Goal: Transaction & Acquisition: Purchase product/service

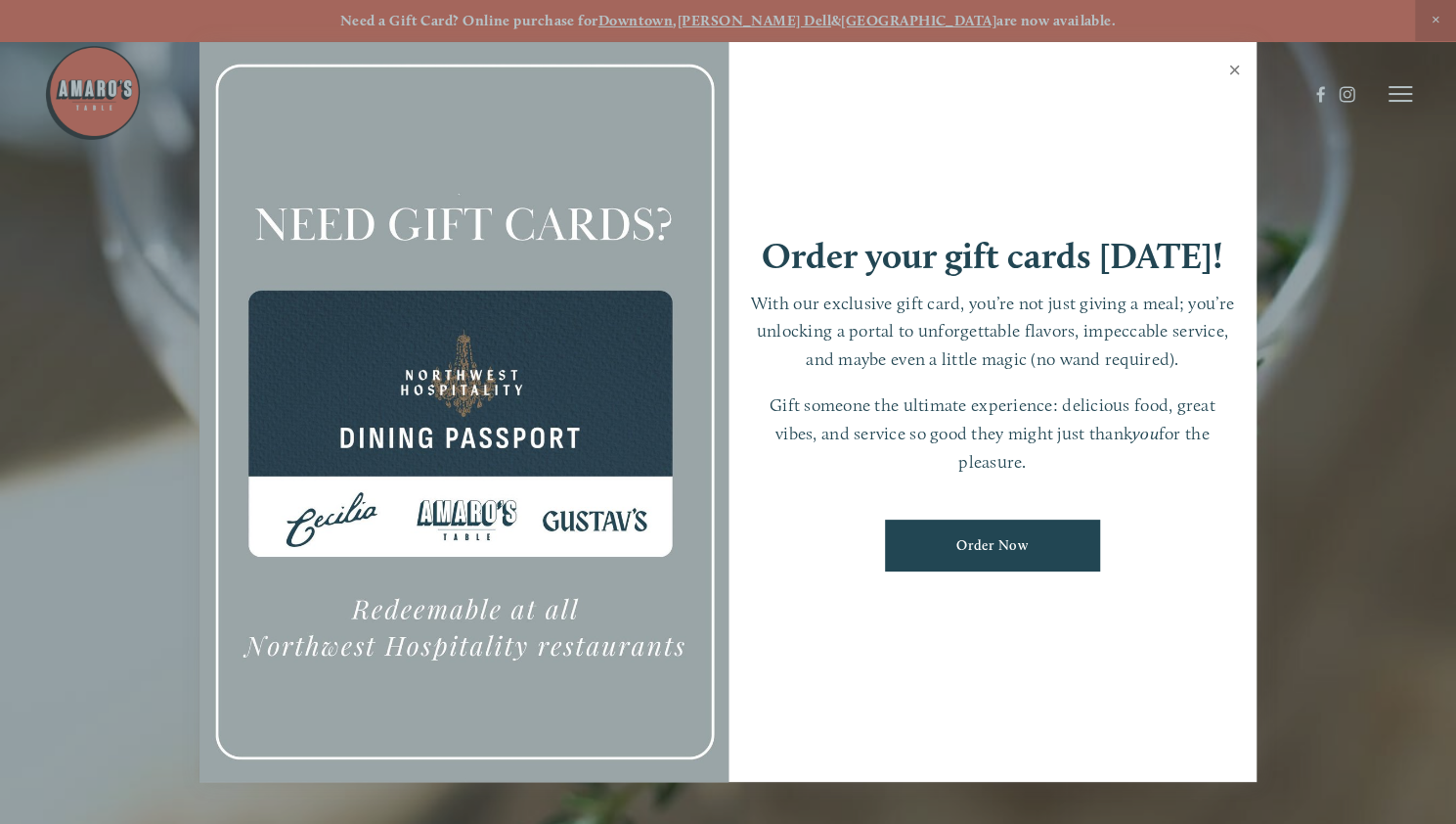
click at [1233, 66] on link "Close" at bounding box center [1234, 71] width 39 height 54
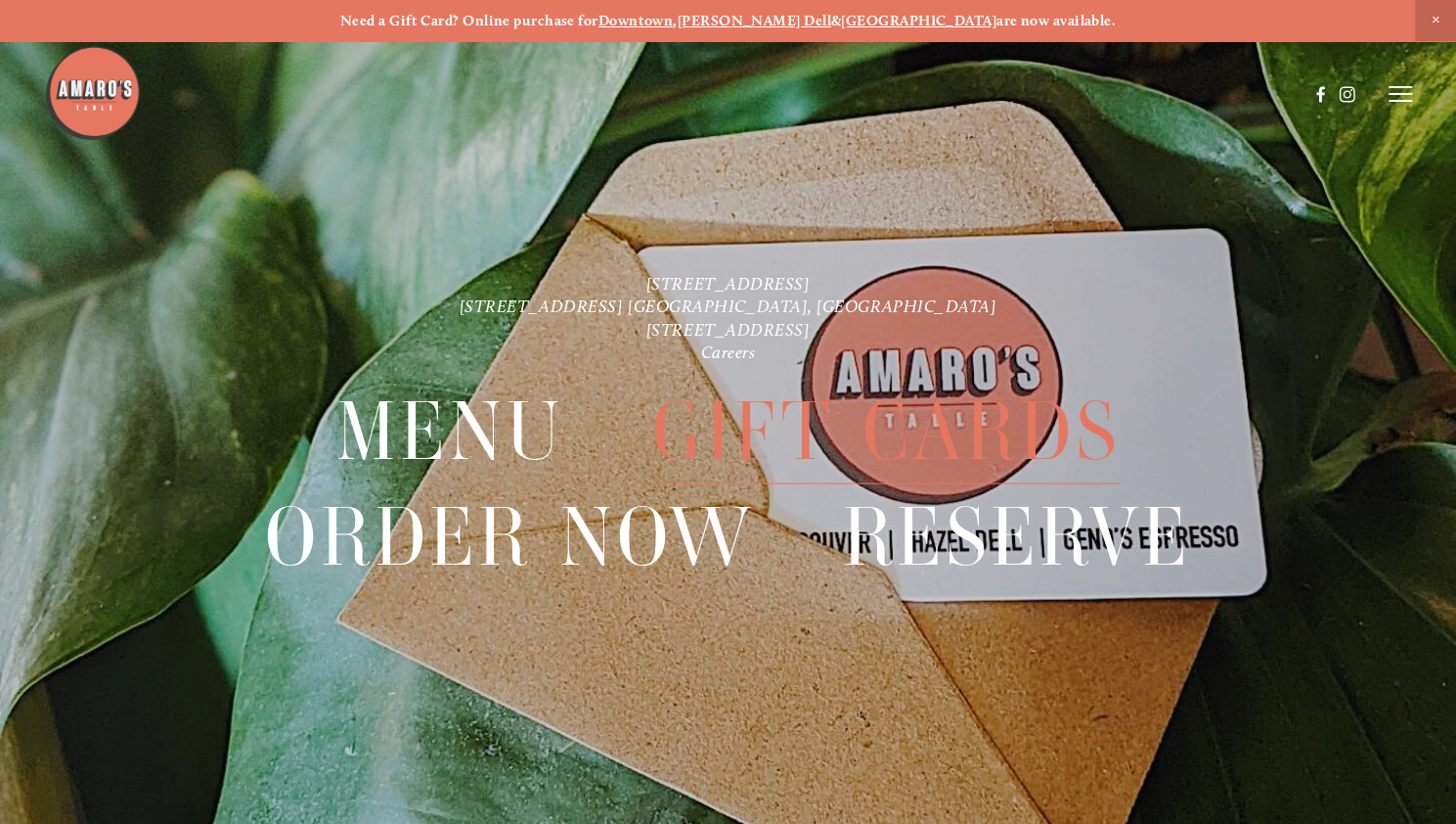
click at [749, 418] on span "Gift Cards" at bounding box center [886, 430] width 468 height 106
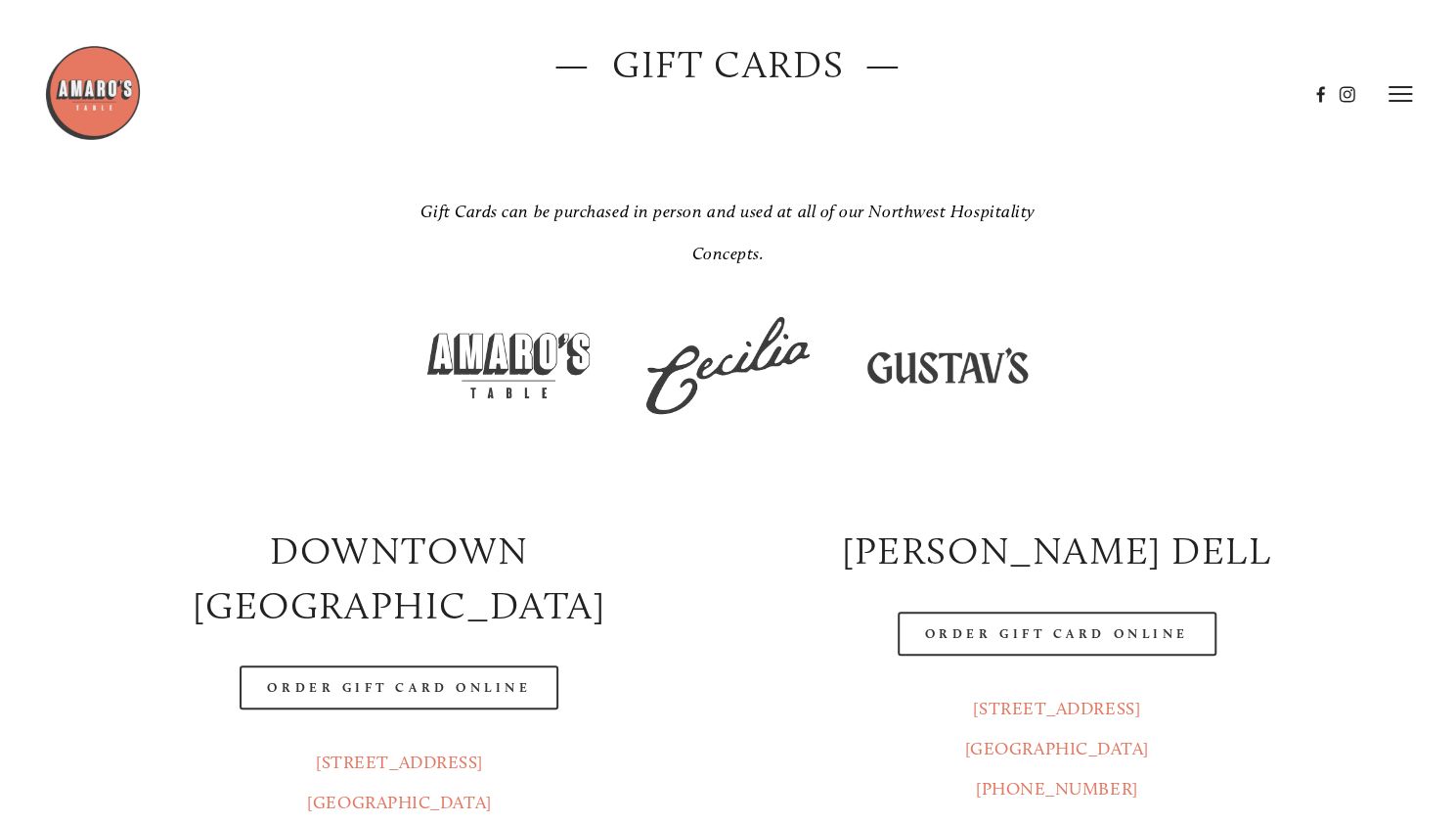
scroll to position [252, 0]
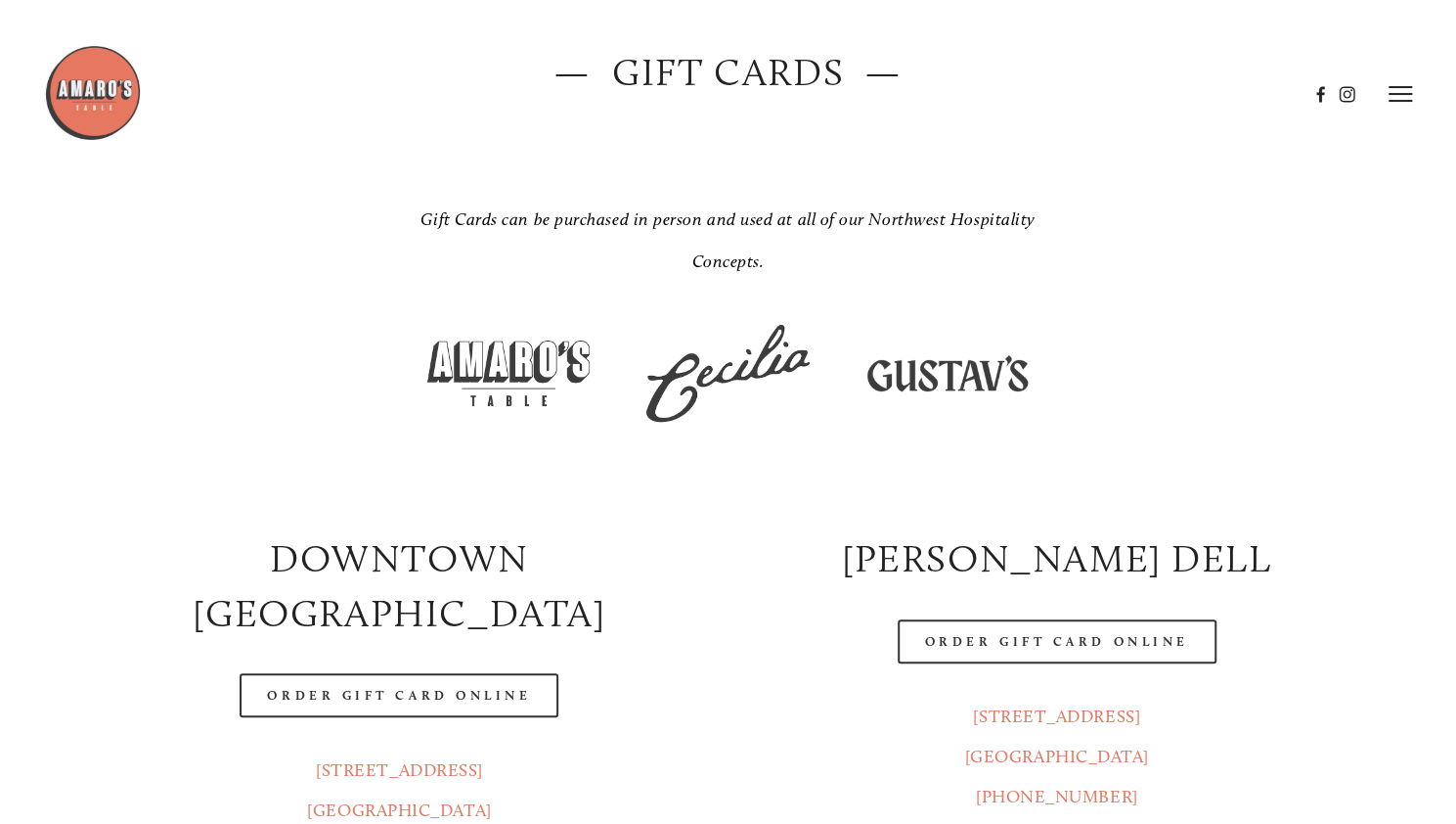
click at [712, 372] on img at bounding box center [728, 373] width 186 height 117
